Goal: Task Accomplishment & Management: Manage account settings

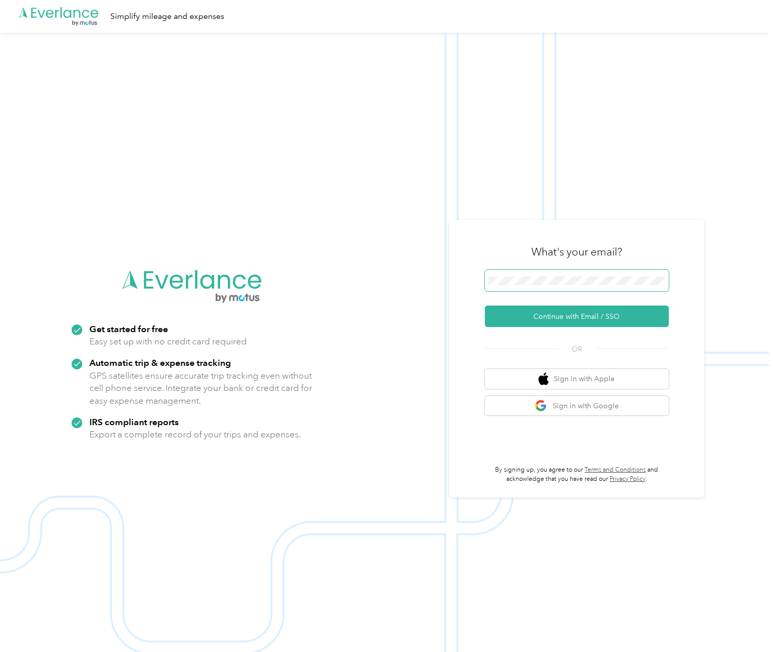
click at [485, 306] on button "Continue with Email / SSO" at bounding box center [577, 316] width 184 height 21
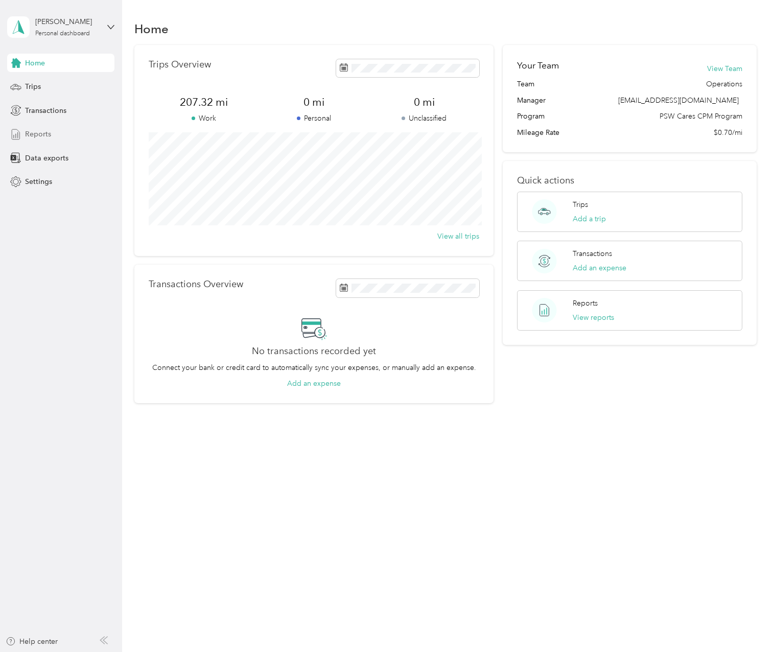
click at [36, 133] on span "Reports" at bounding box center [38, 134] width 26 height 11
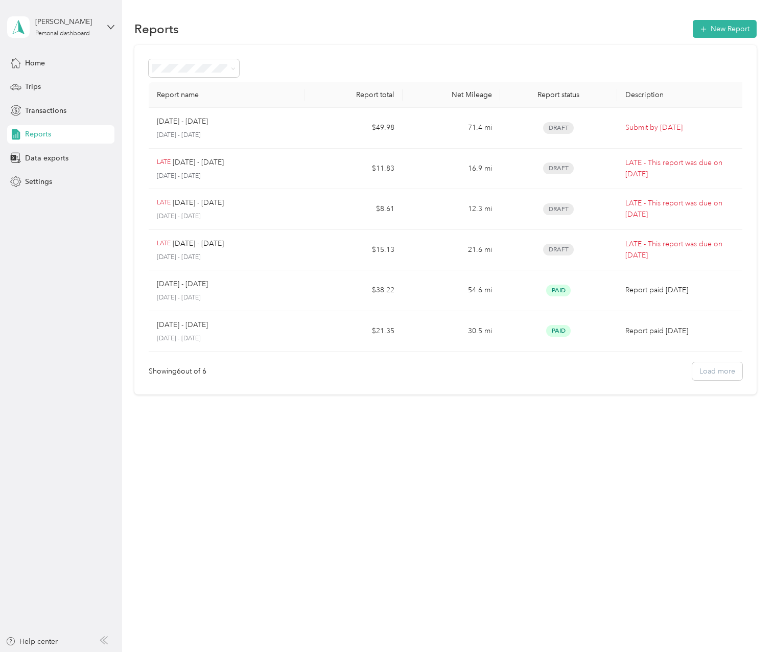
click at [601, 586] on div "Reports New Report Report name Report total Net Mileage Report status Descripti…" at bounding box center [445, 326] width 647 height 652
click at [383, 498] on div "Reports New Report Report name Report total Net Mileage Report status Descripti…" at bounding box center [445, 326] width 647 height 652
click at [359, 507] on div "Reports New Report Report name Report total Net Mileage Report status Descripti…" at bounding box center [445, 326] width 647 height 652
click at [486, 522] on div "Reports New Report Report name Report total Net Mileage Report status Descripti…" at bounding box center [445, 326] width 647 height 652
click at [11, 372] on aside "Vince Pizano Personal dashboard Home Trips Transactions Reports Data exports Se…" at bounding box center [61, 326] width 122 height 652
